Goal: Book appointment/travel/reservation

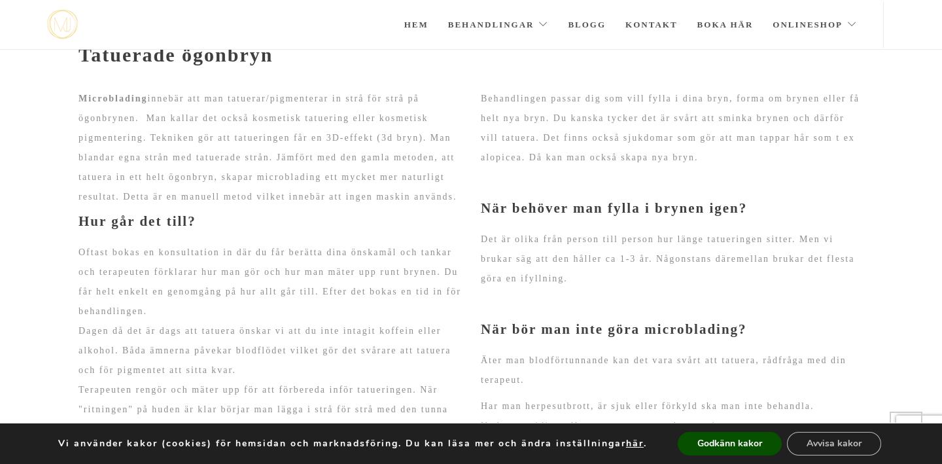
scroll to position [1006, 0]
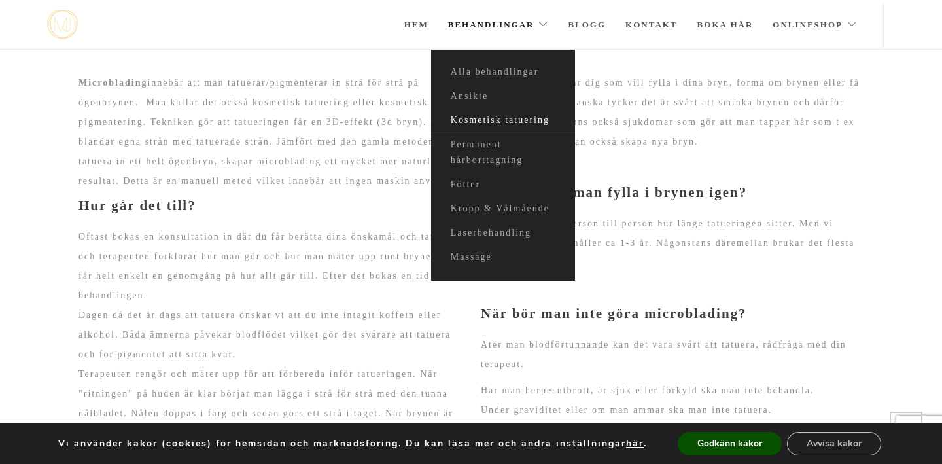
click at [476, 115] on link "Kosmetisk tatuering" at bounding box center [503, 121] width 144 height 24
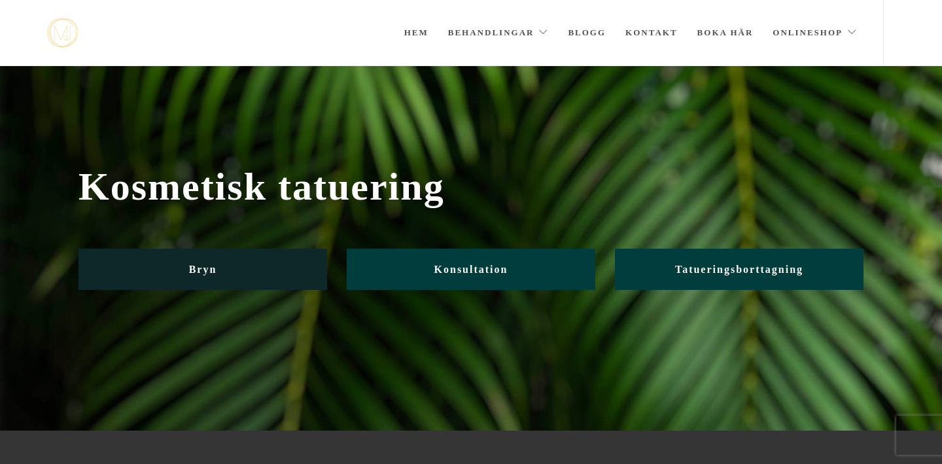
click at [189, 262] on link "Bryn" at bounding box center [203, 269] width 249 height 41
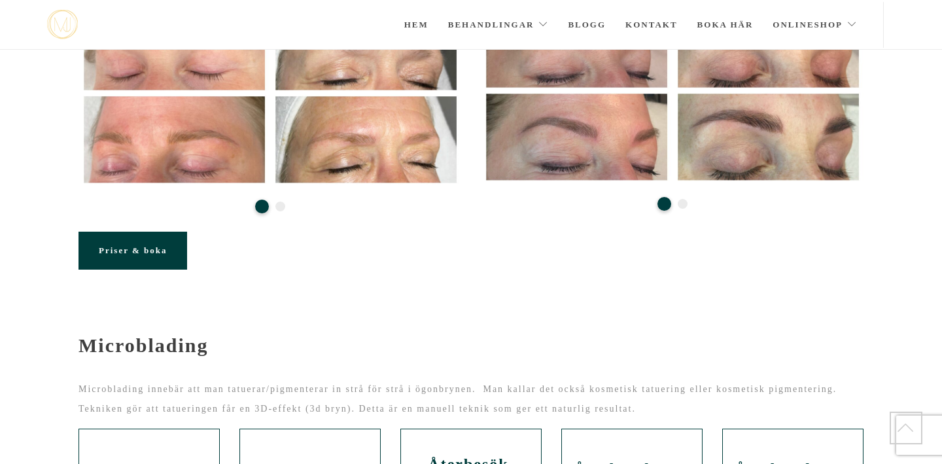
scroll to position [341, 0]
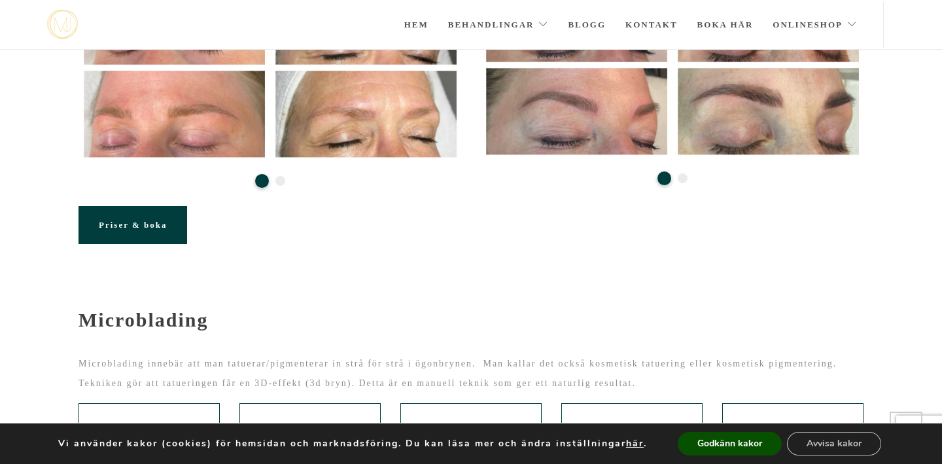
click at [156, 215] on link "Priser & boka" at bounding box center [133, 225] width 109 height 38
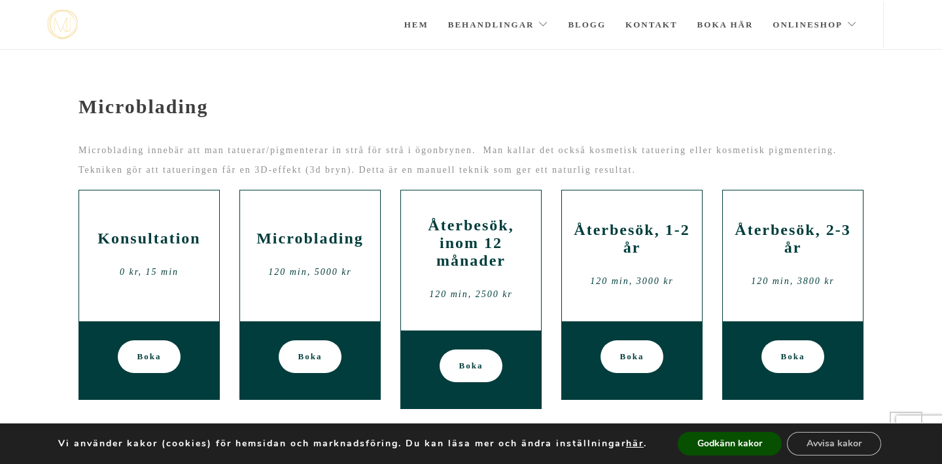
scroll to position [559, 0]
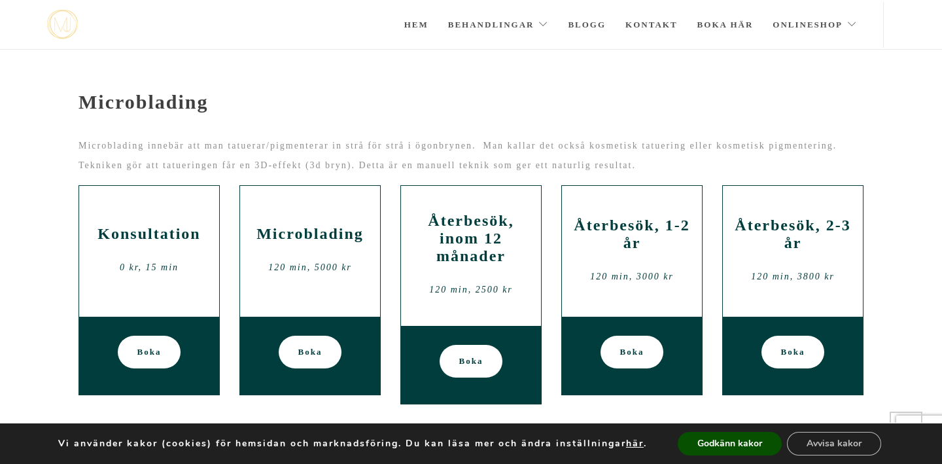
scroll to position [341, 0]
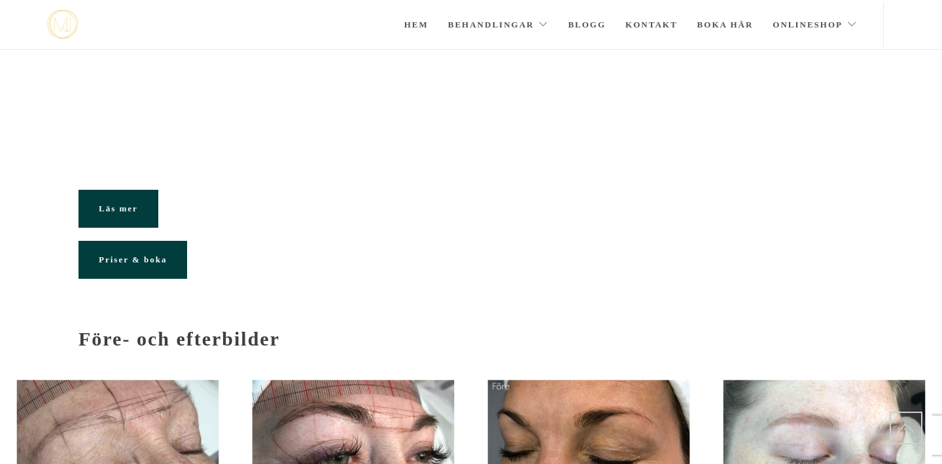
scroll to position [1006, 0]
